Goal: Transaction & Acquisition: Purchase product/service

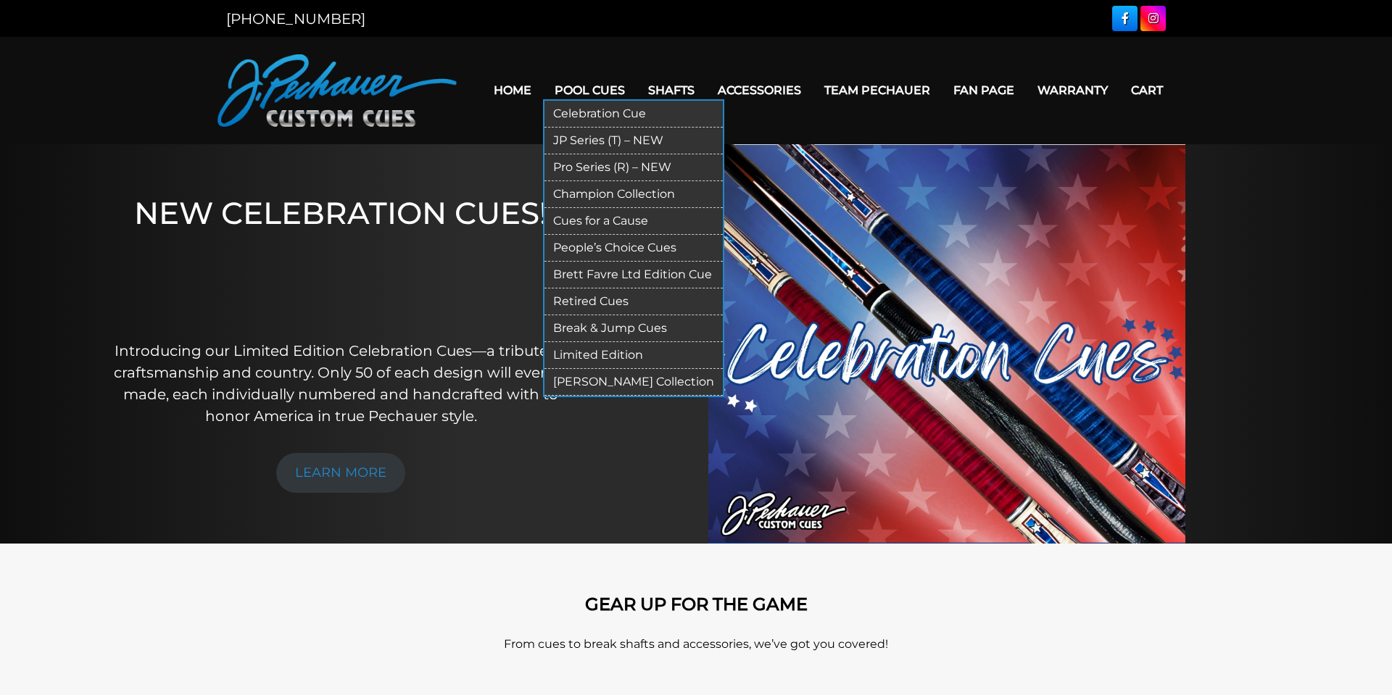
click at [600, 168] on link "Pro Series (R) – NEW" at bounding box center [634, 167] width 178 height 27
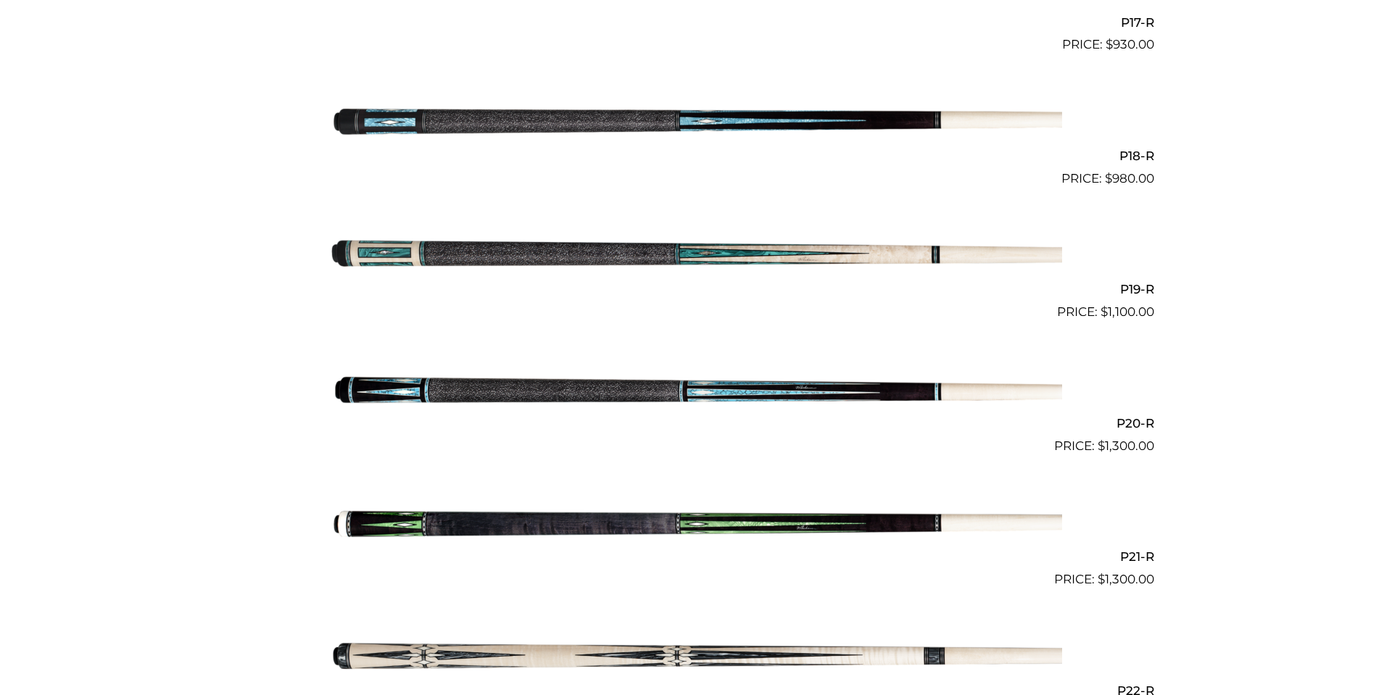
scroll to position [2684, 0]
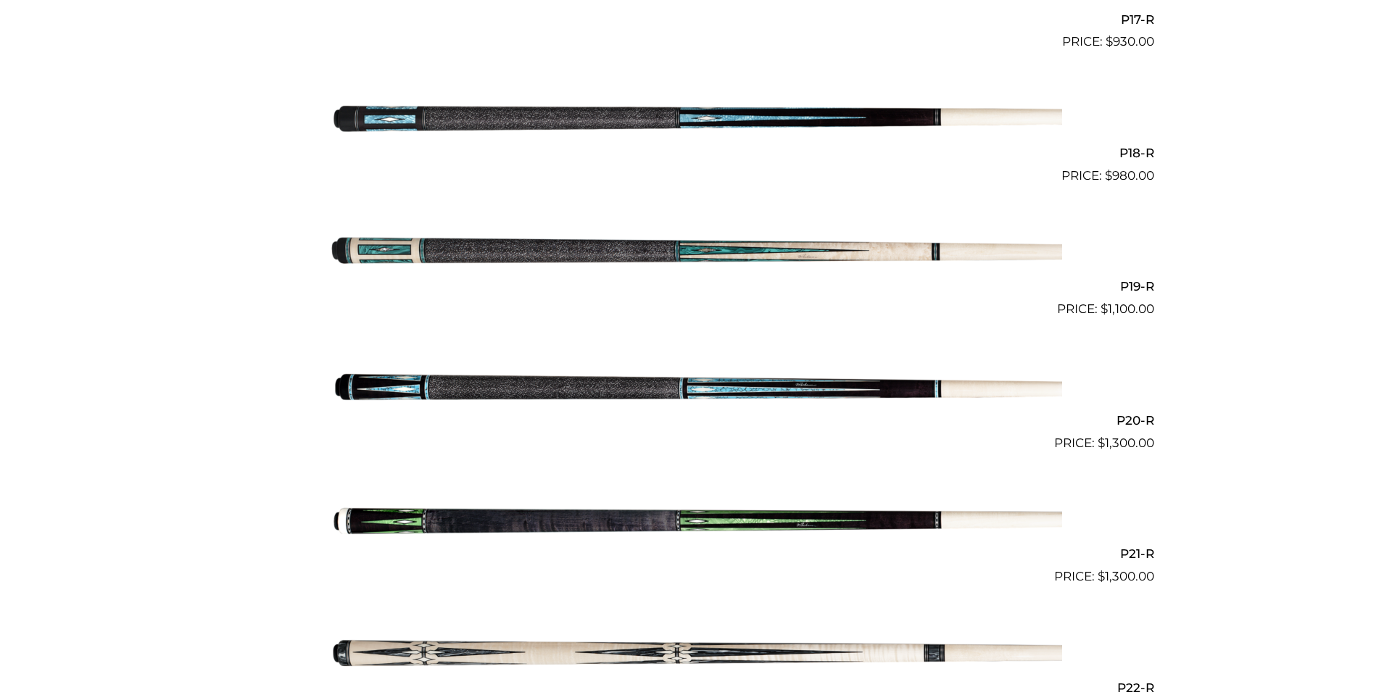
click at [741, 389] on img at bounding box center [696, 386] width 732 height 122
click at [648, 390] on img at bounding box center [696, 386] width 732 height 122
